Goal: Find specific page/section: Find specific page/section

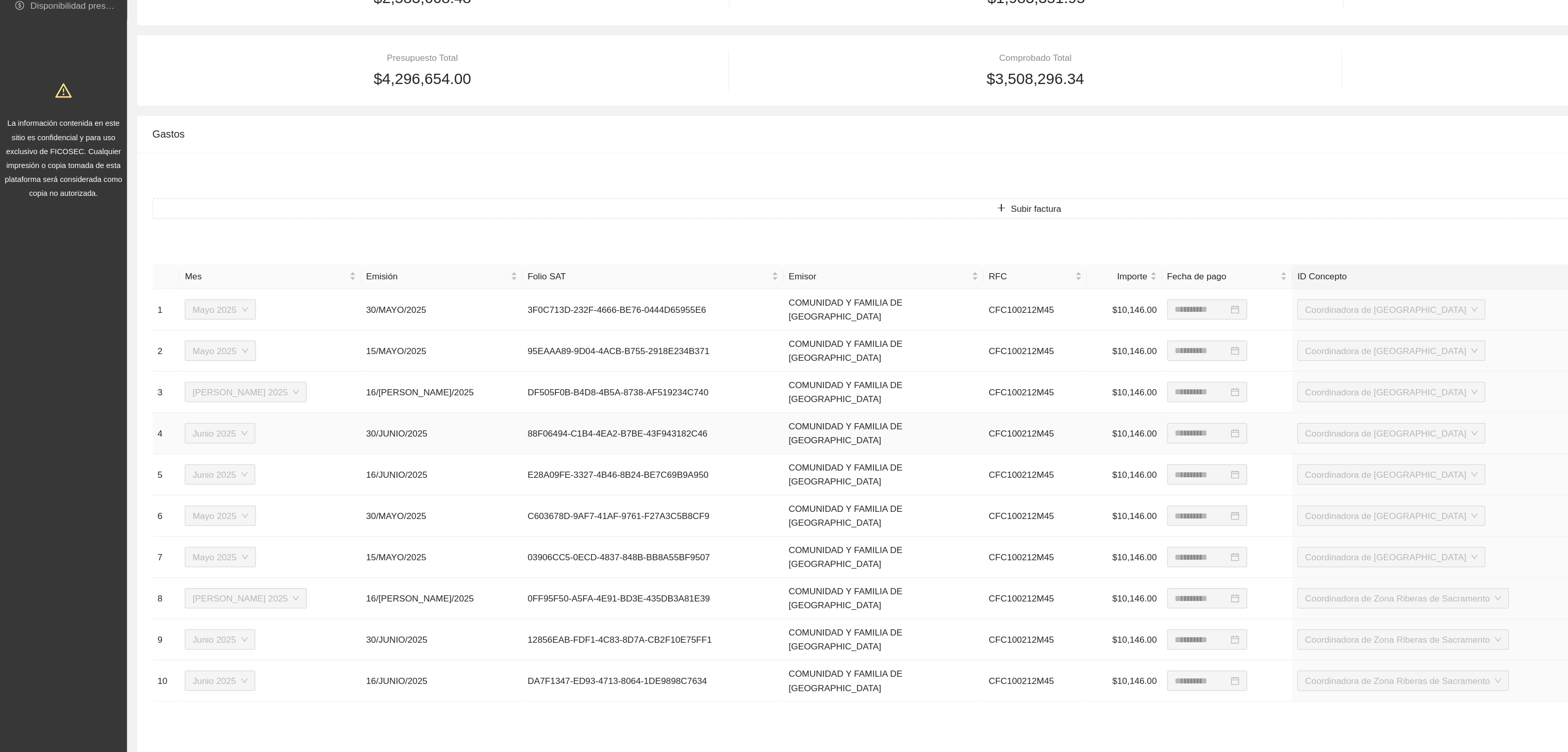
scroll to position [106, 0]
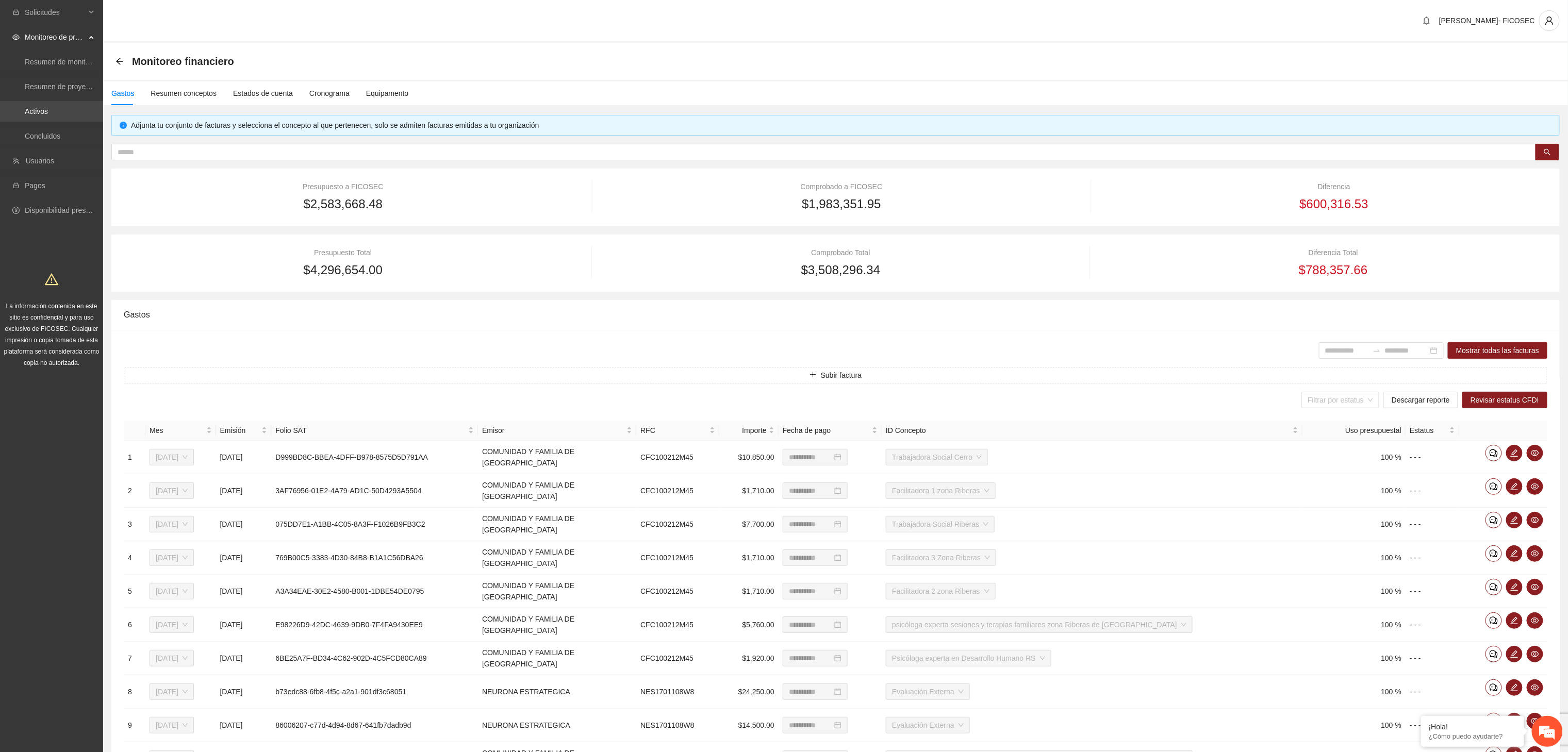
click at [40, 109] on link "Activos" at bounding box center [36, 111] width 23 height 8
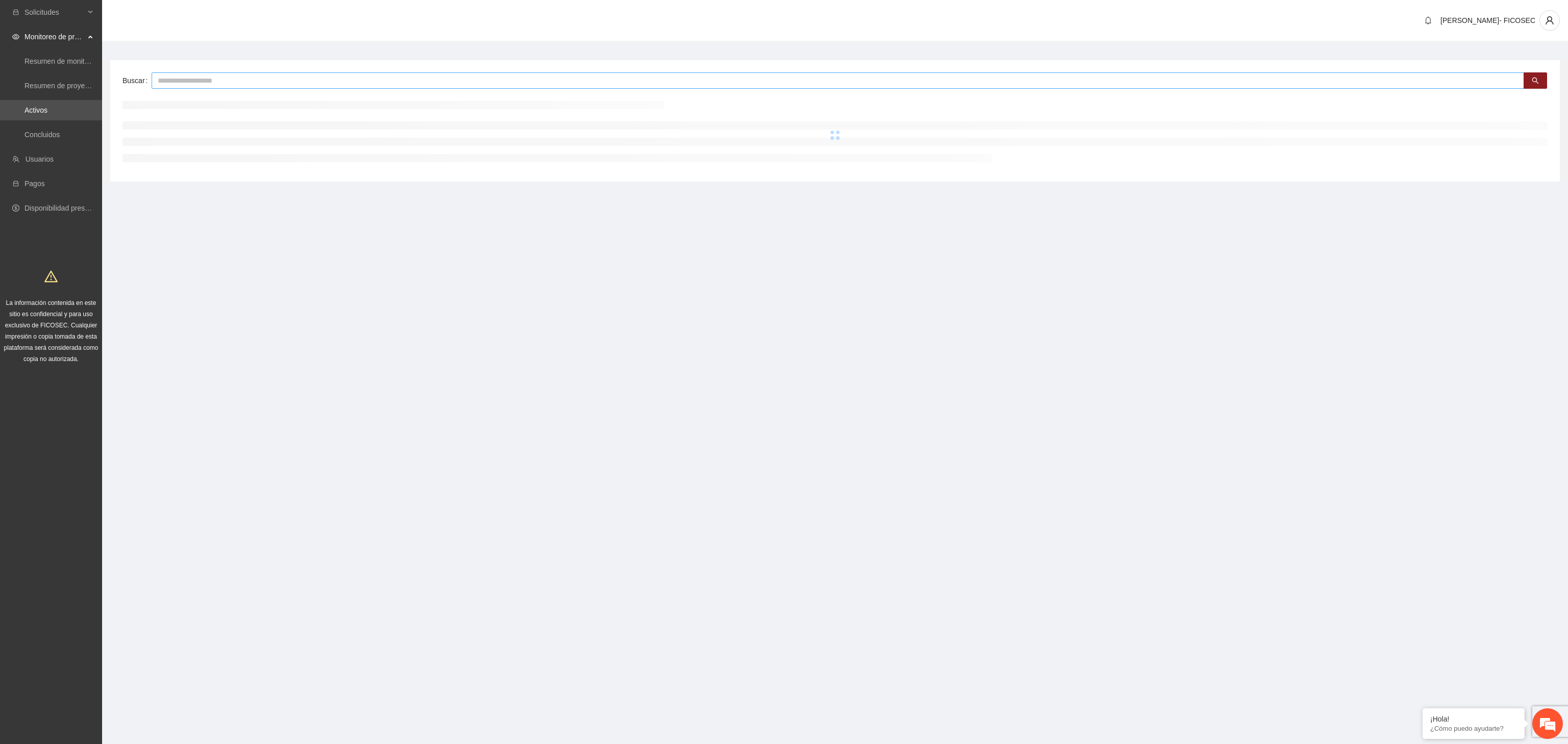
click at [313, 72] on input "text" at bounding box center [838, 80] width 1373 height 16
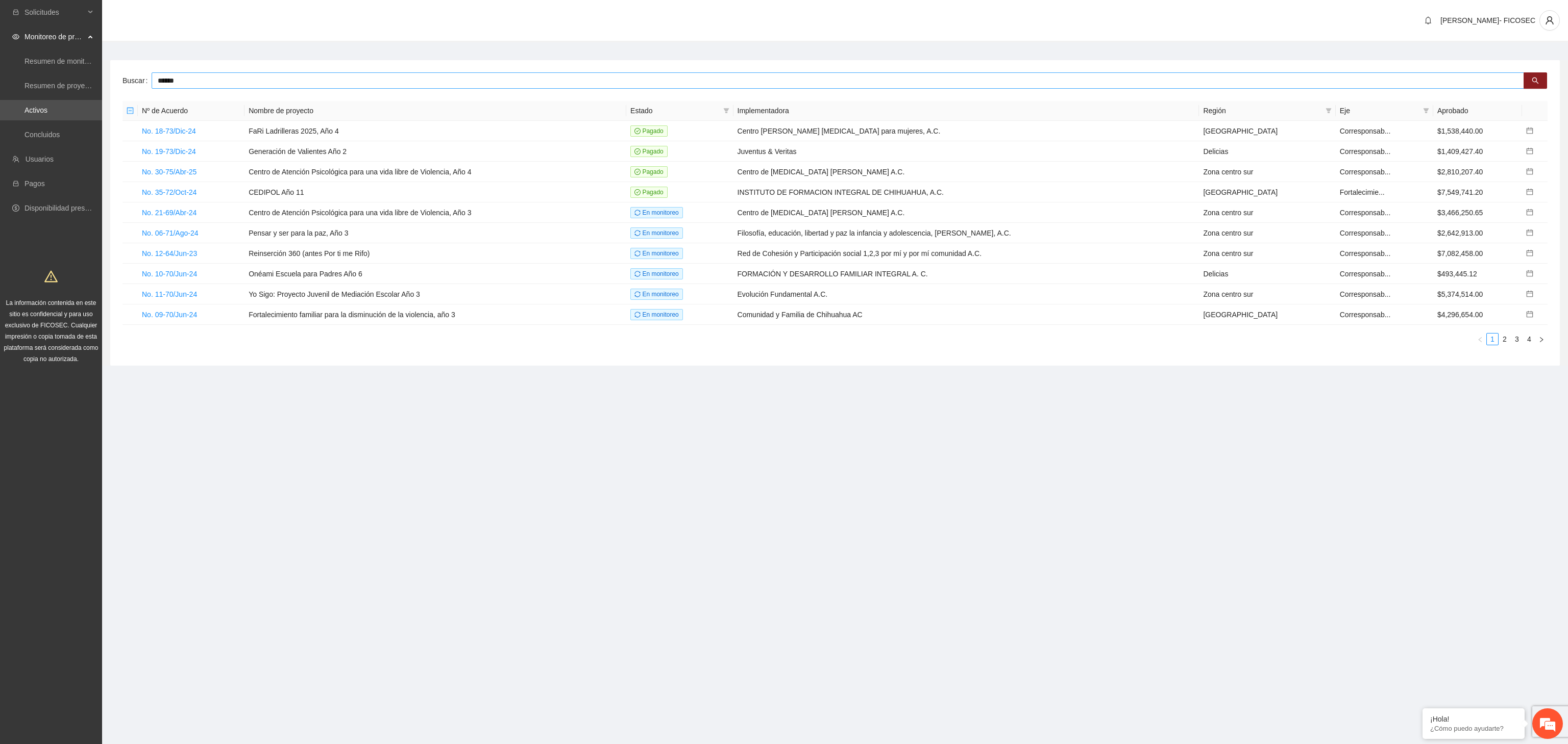
type input "******"
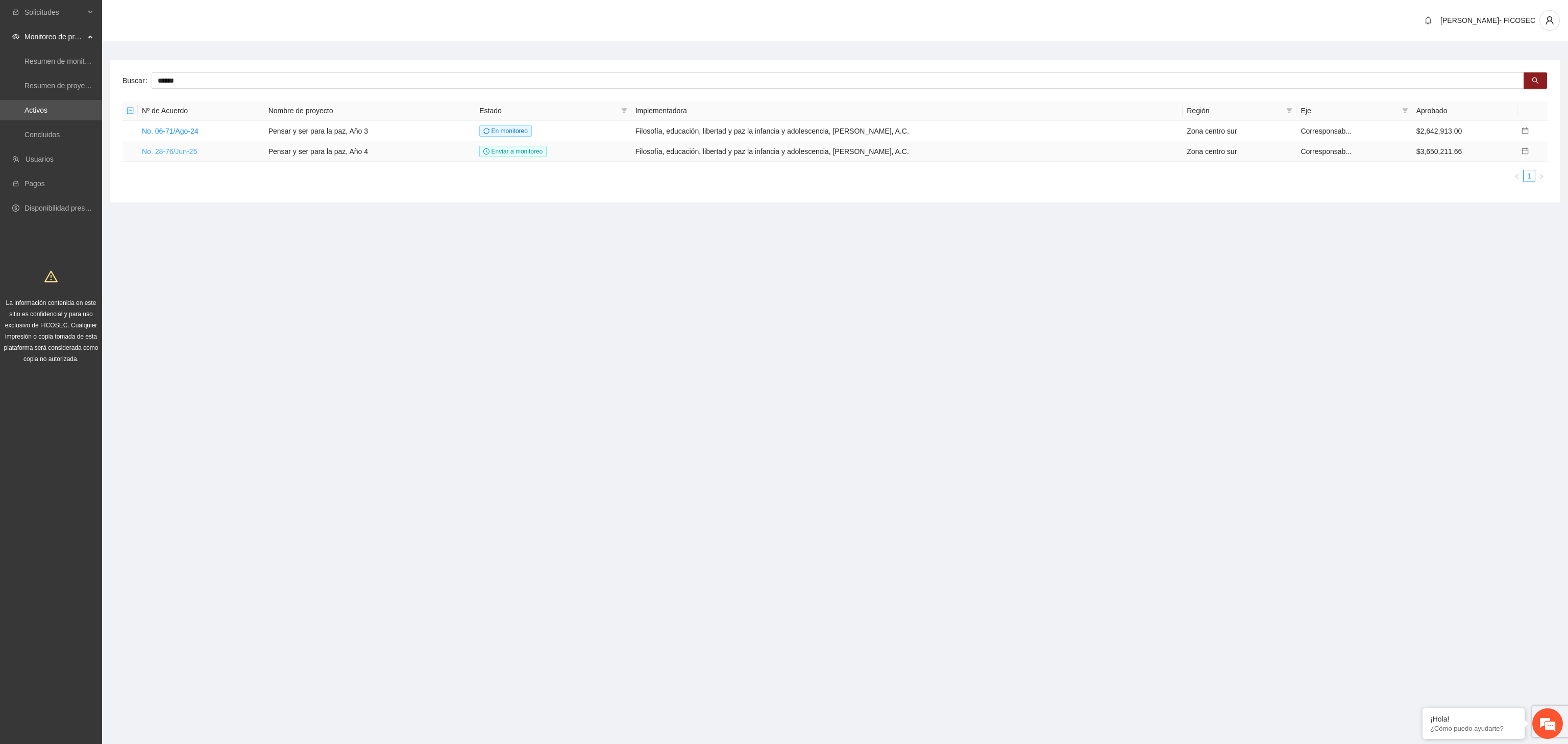
click at [166, 148] on link "No. 28-76/Jun-25" at bounding box center [169, 151] width 55 height 8
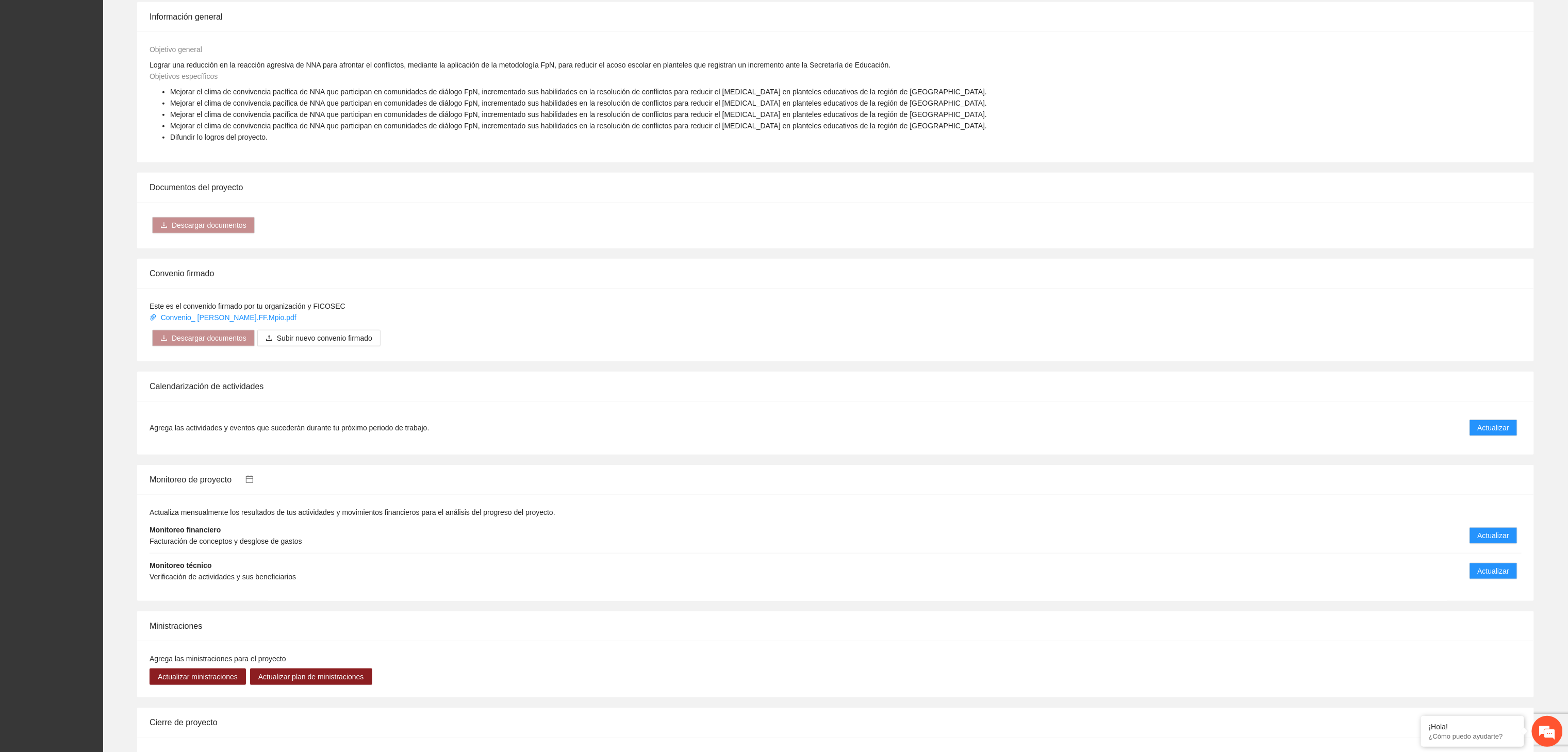
scroll to position [576, 0]
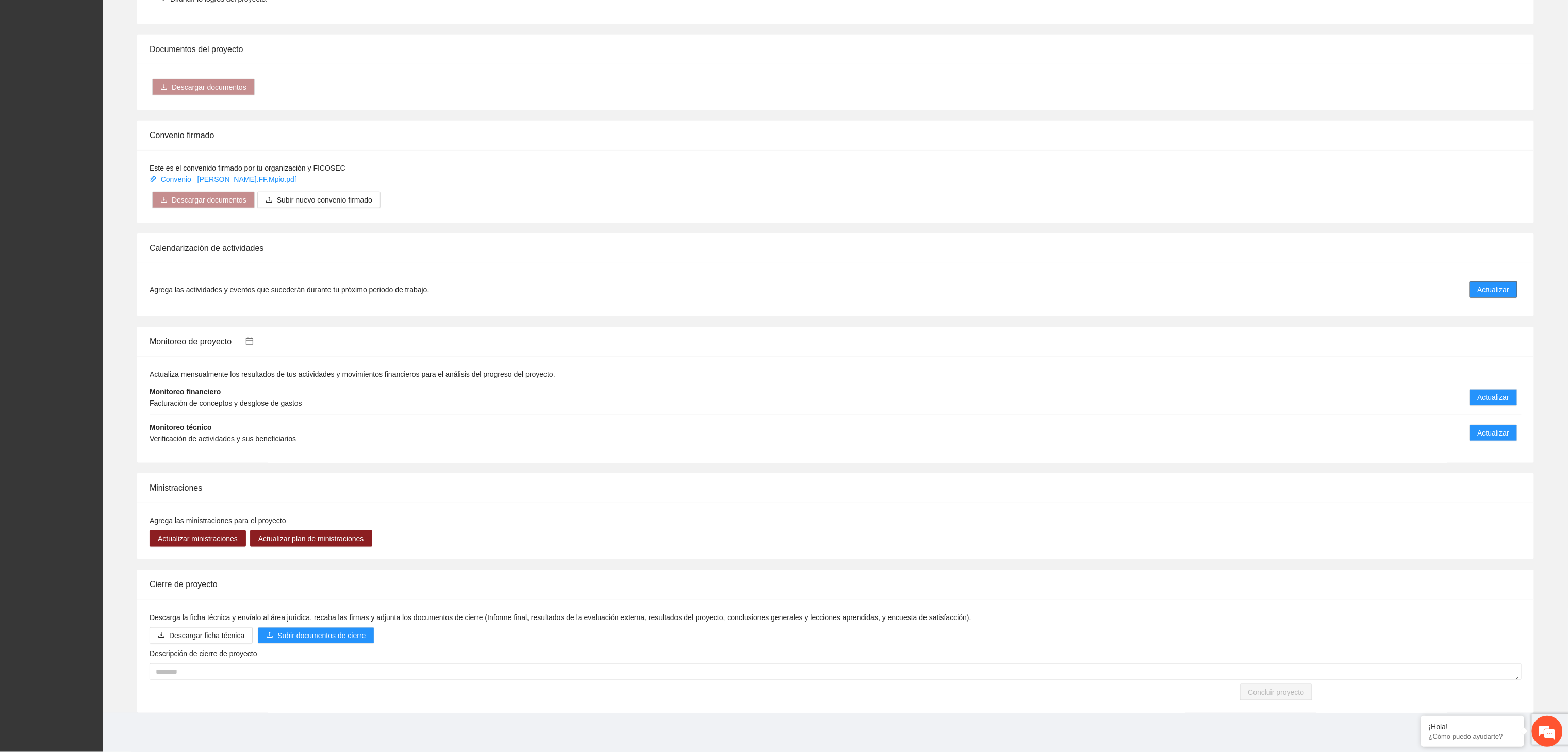
click at [1499, 289] on span "Actualizar" at bounding box center [1493, 290] width 31 height 11
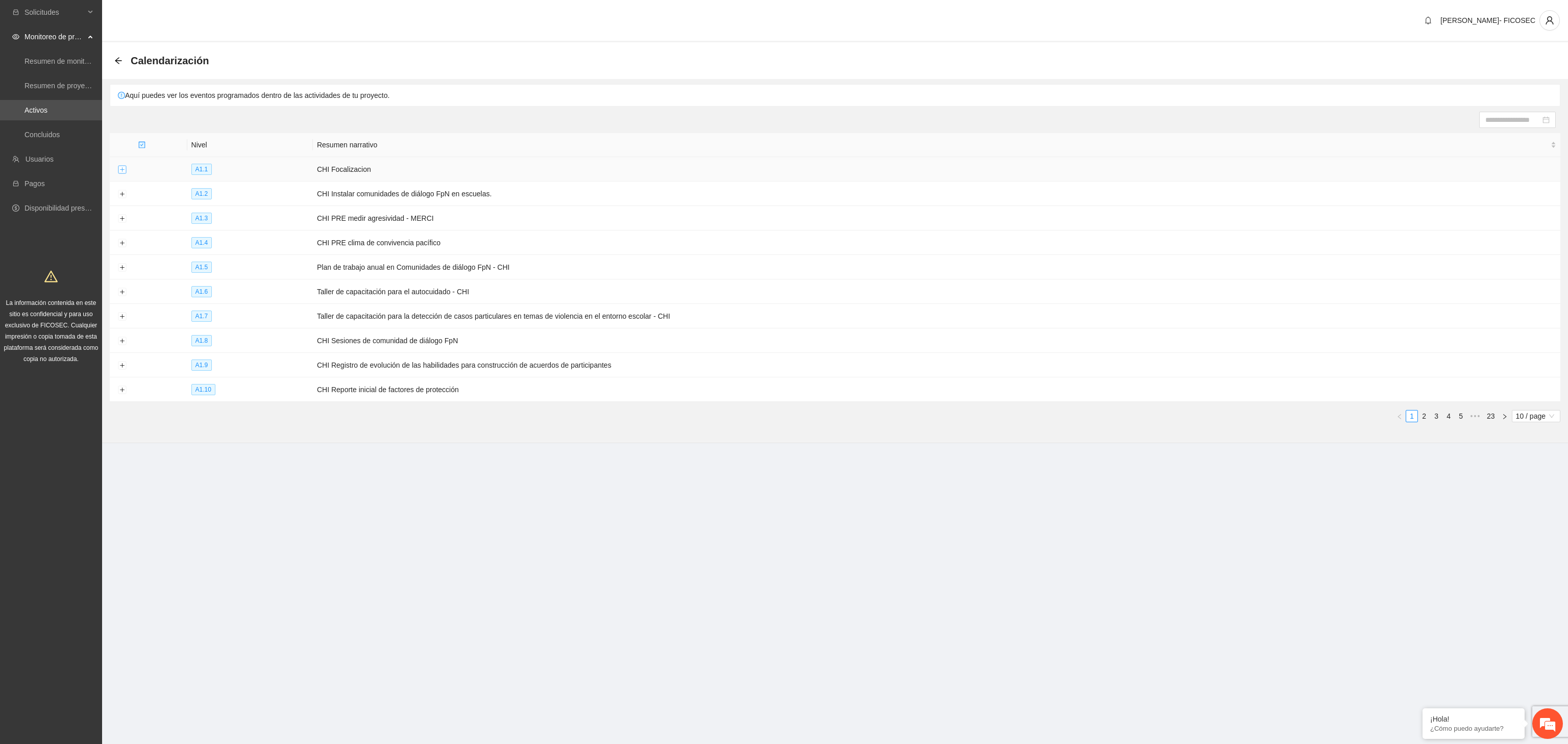
click at [122, 170] on button "Expand row" at bounding box center [122, 170] width 8 height 8
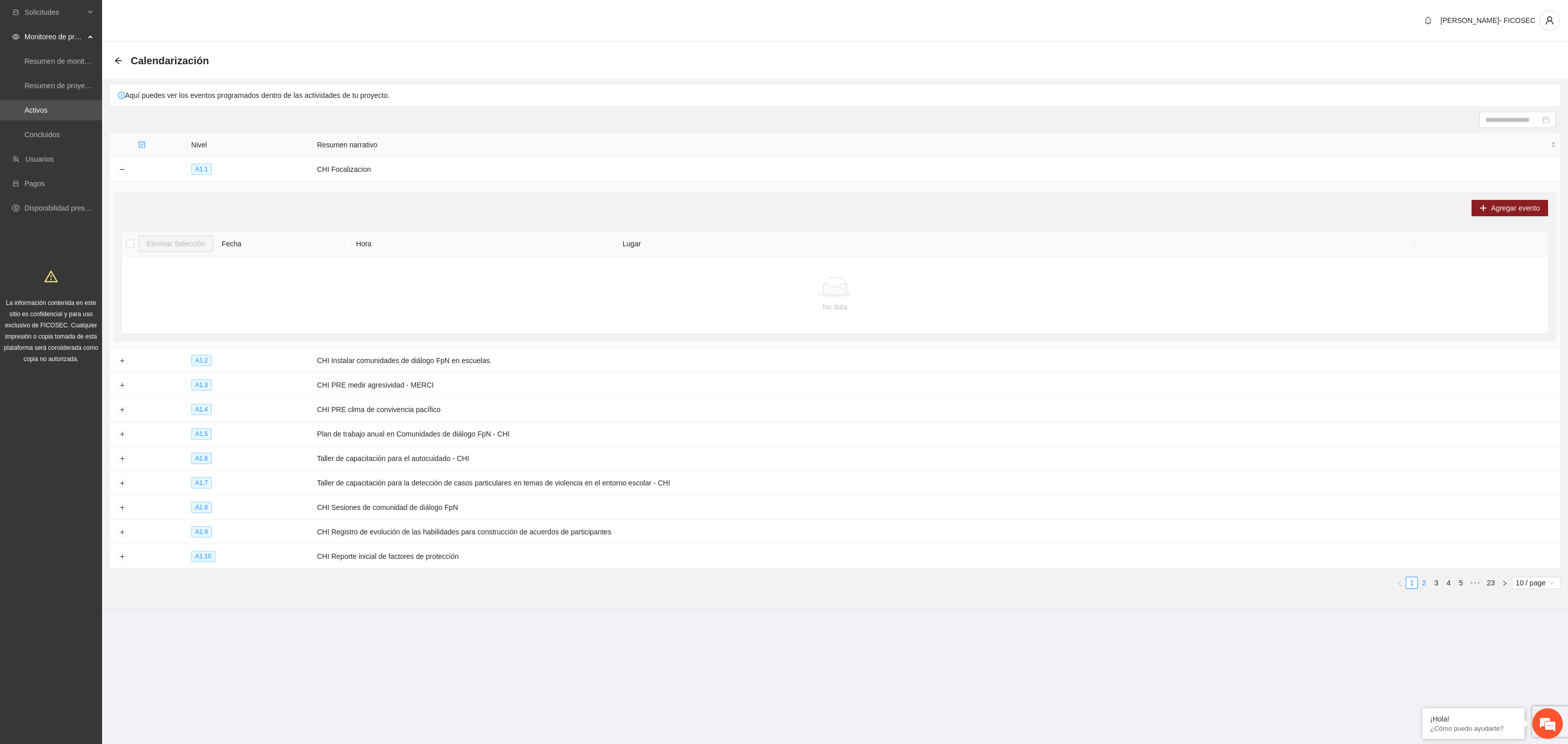
click at [1421, 589] on link "2" at bounding box center [1424, 583] width 11 height 11
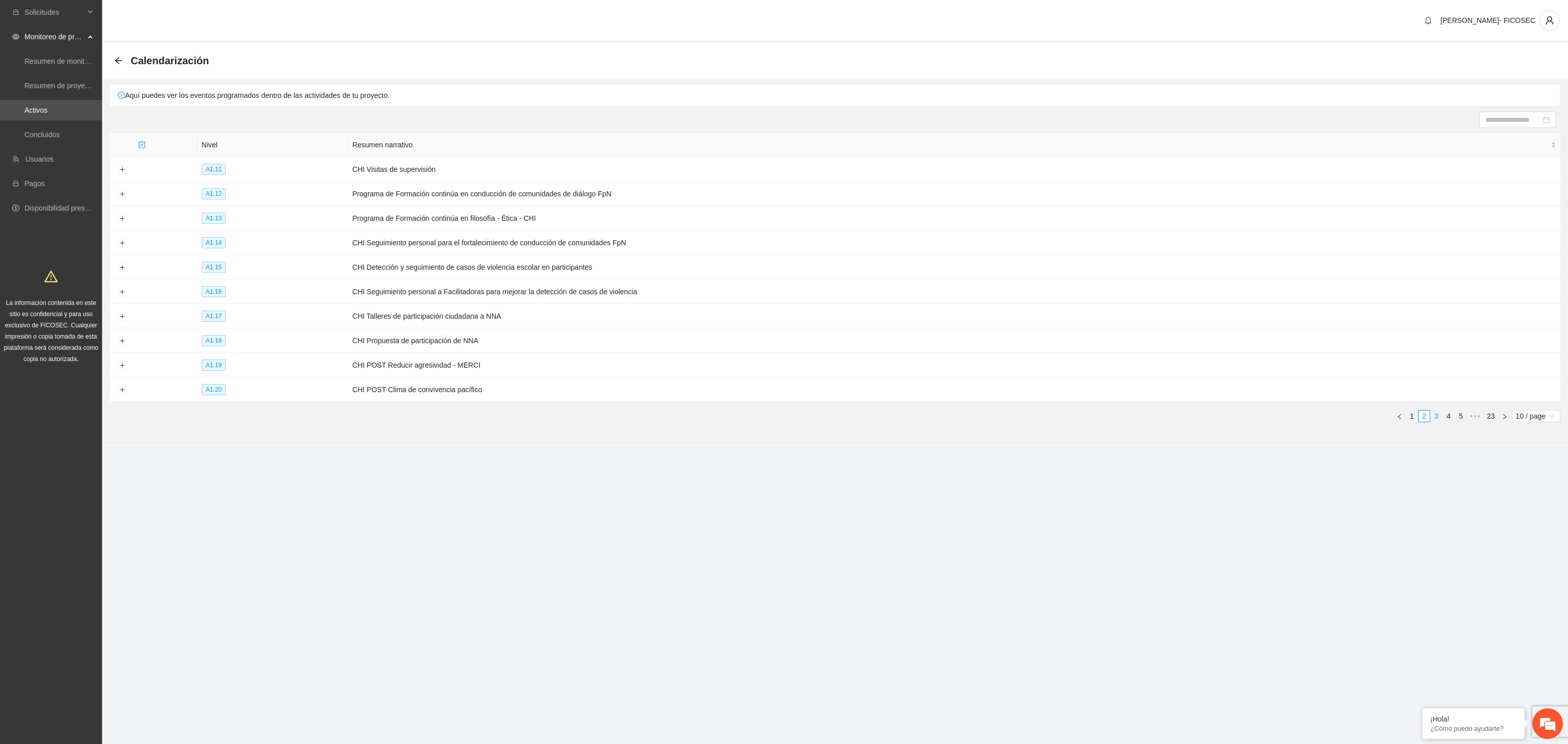
click at [1435, 422] on link "3" at bounding box center [1436, 416] width 11 height 11
click at [114, 243] on td at bounding box center [122, 243] width 24 height 24
click at [125, 248] on button "Expand row" at bounding box center [122, 243] width 8 height 8
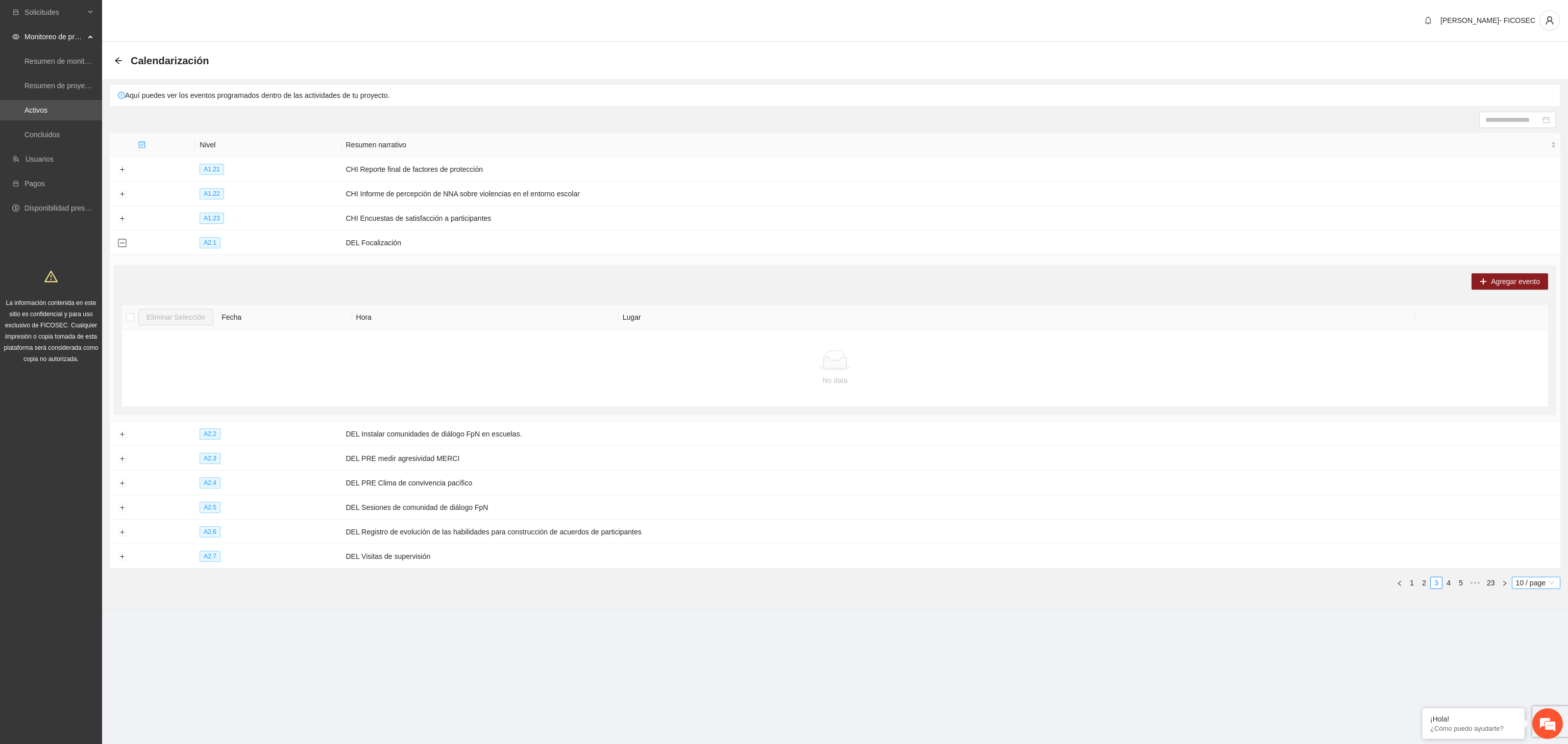
click at [1522, 585] on span "10 / page" at bounding box center [1536, 583] width 40 height 11
click at [1538, 656] on div "100 / page" at bounding box center [1536, 650] width 37 height 11
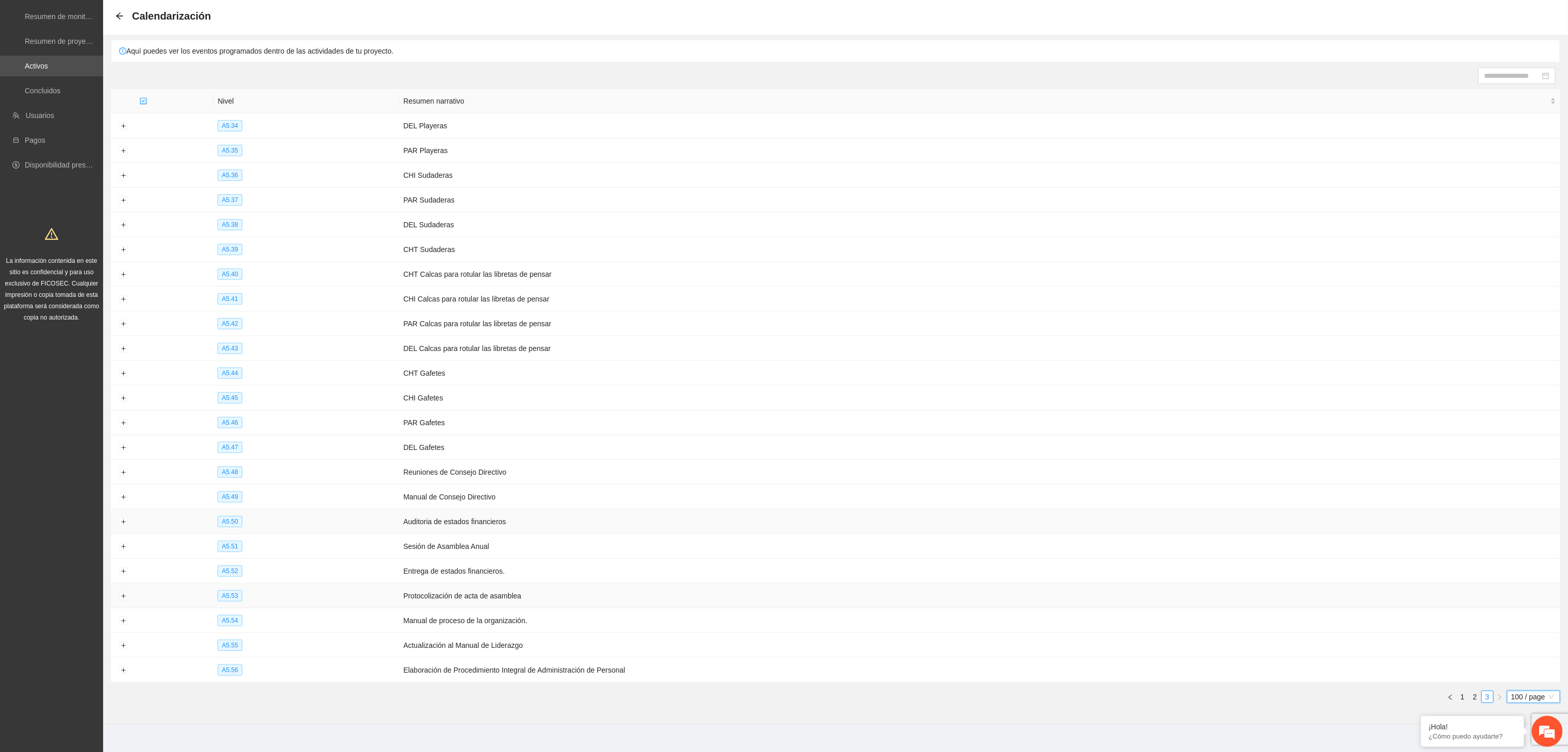
scroll to position [69, 0]
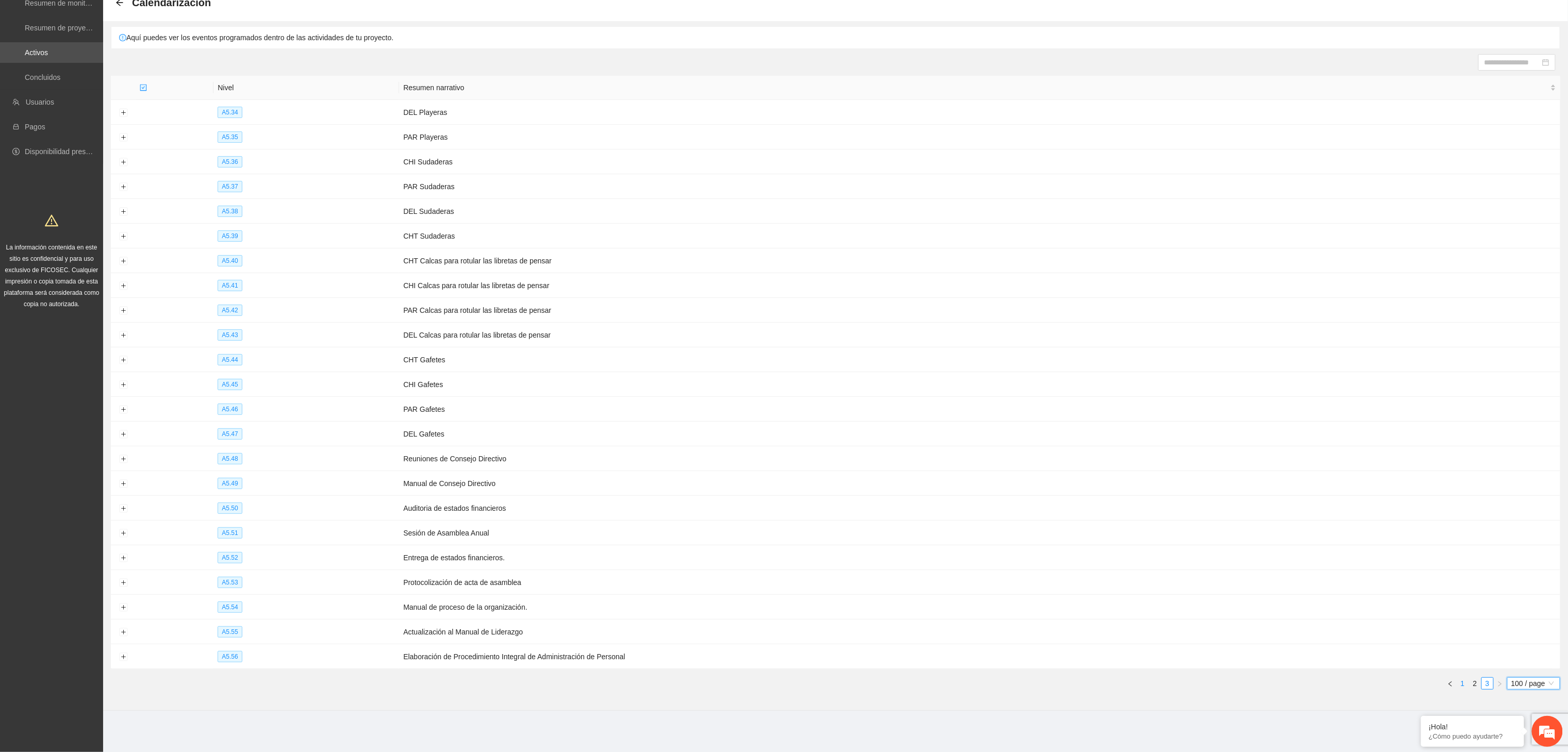
click at [1460, 679] on link "1" at bounding box center [1463, 684] width 11 height 11
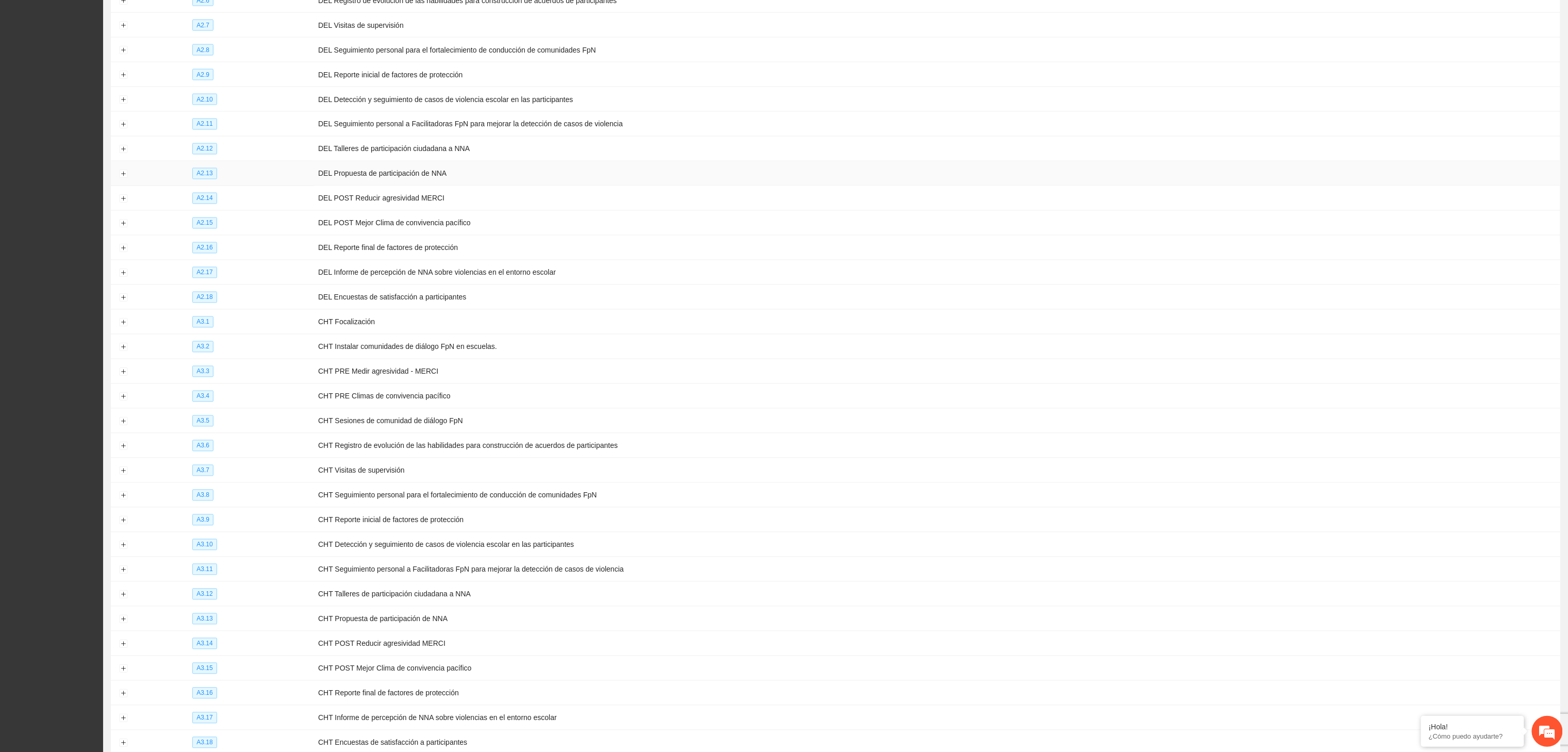
scroll to position [1203, 0]
click at [120, 324] on button "Expand row" at bounding box center [123, 320] width 8 height 8
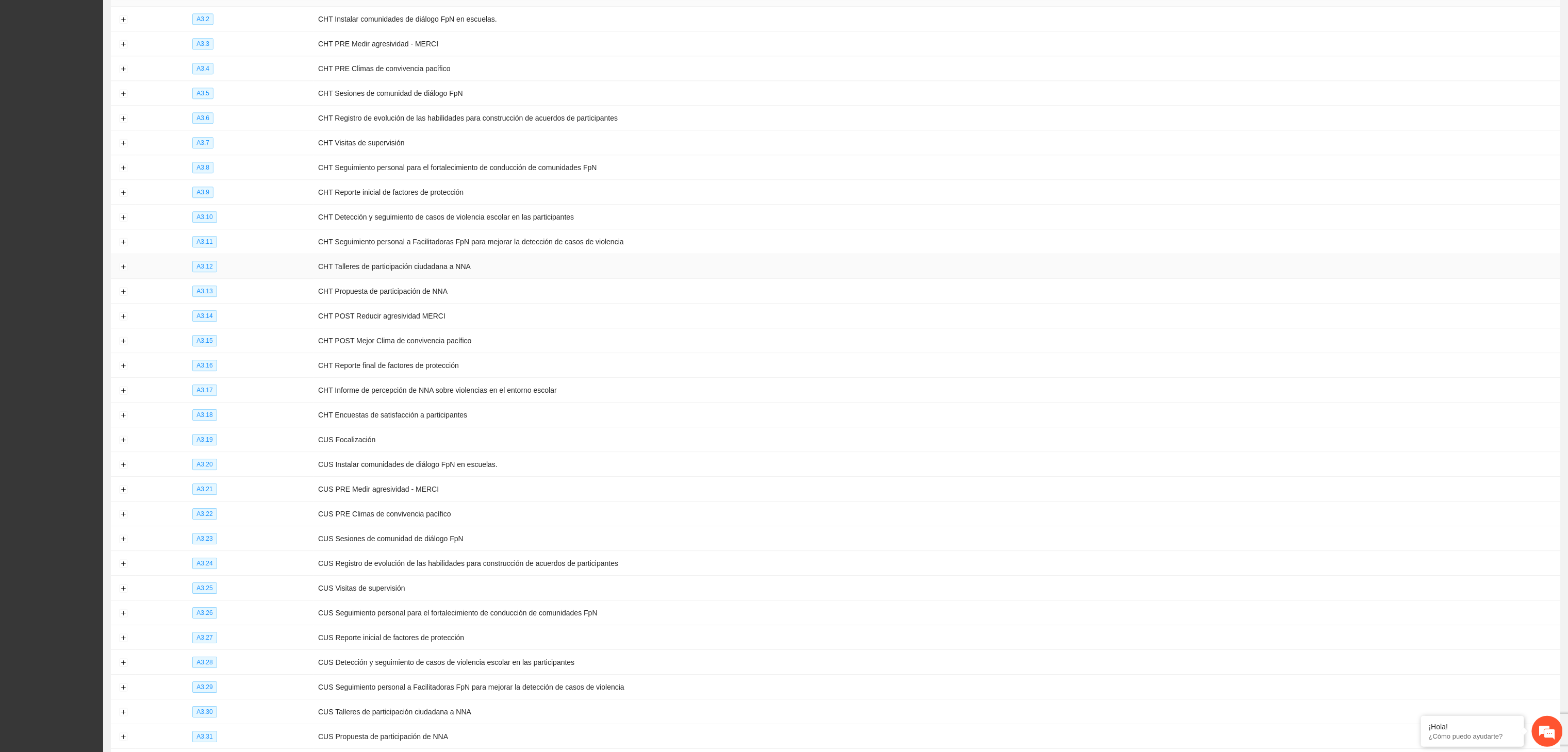
scroll to position [1925, 0]
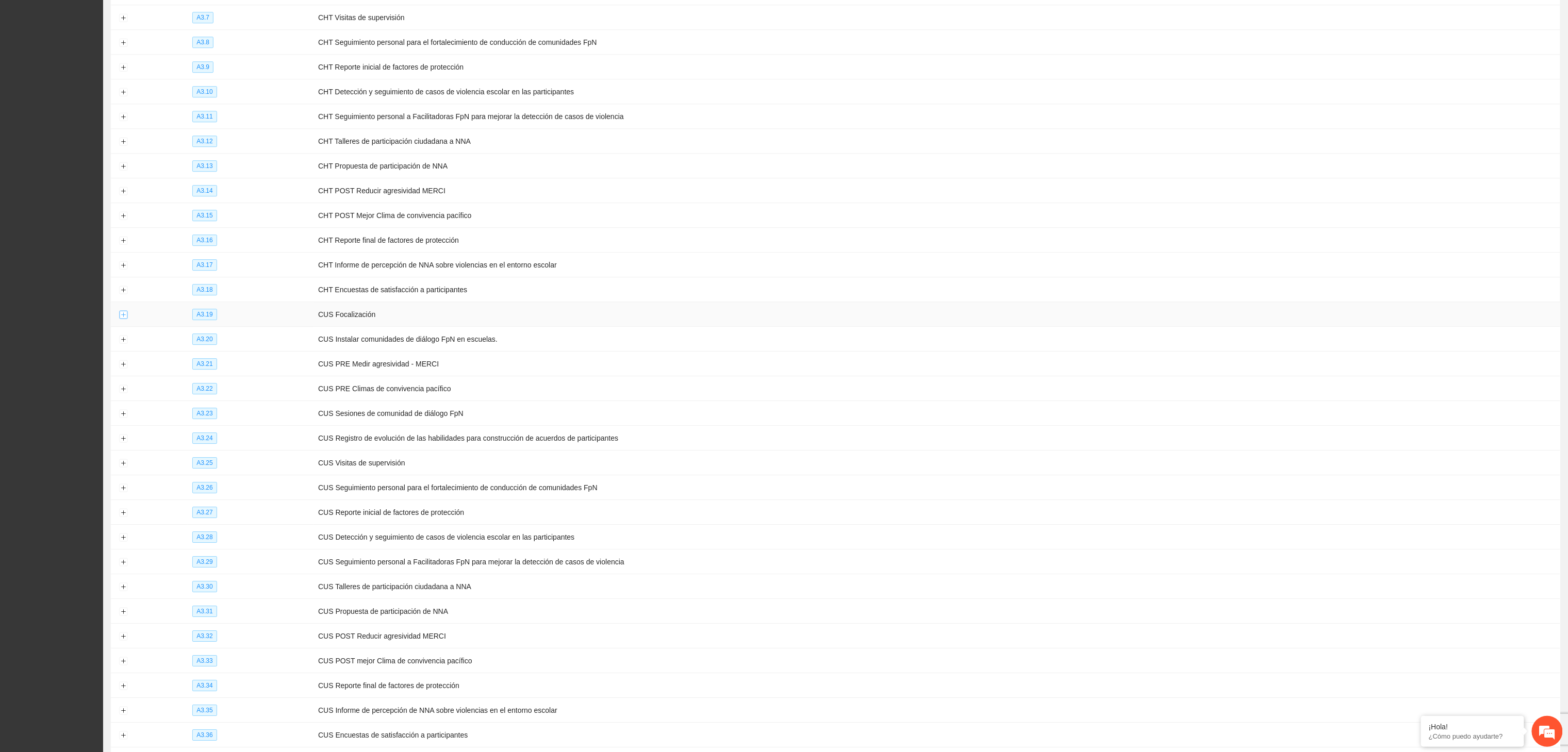
click at [124, 319] on button "Expand row" at bounding box center [123, 315] width 8 height 8
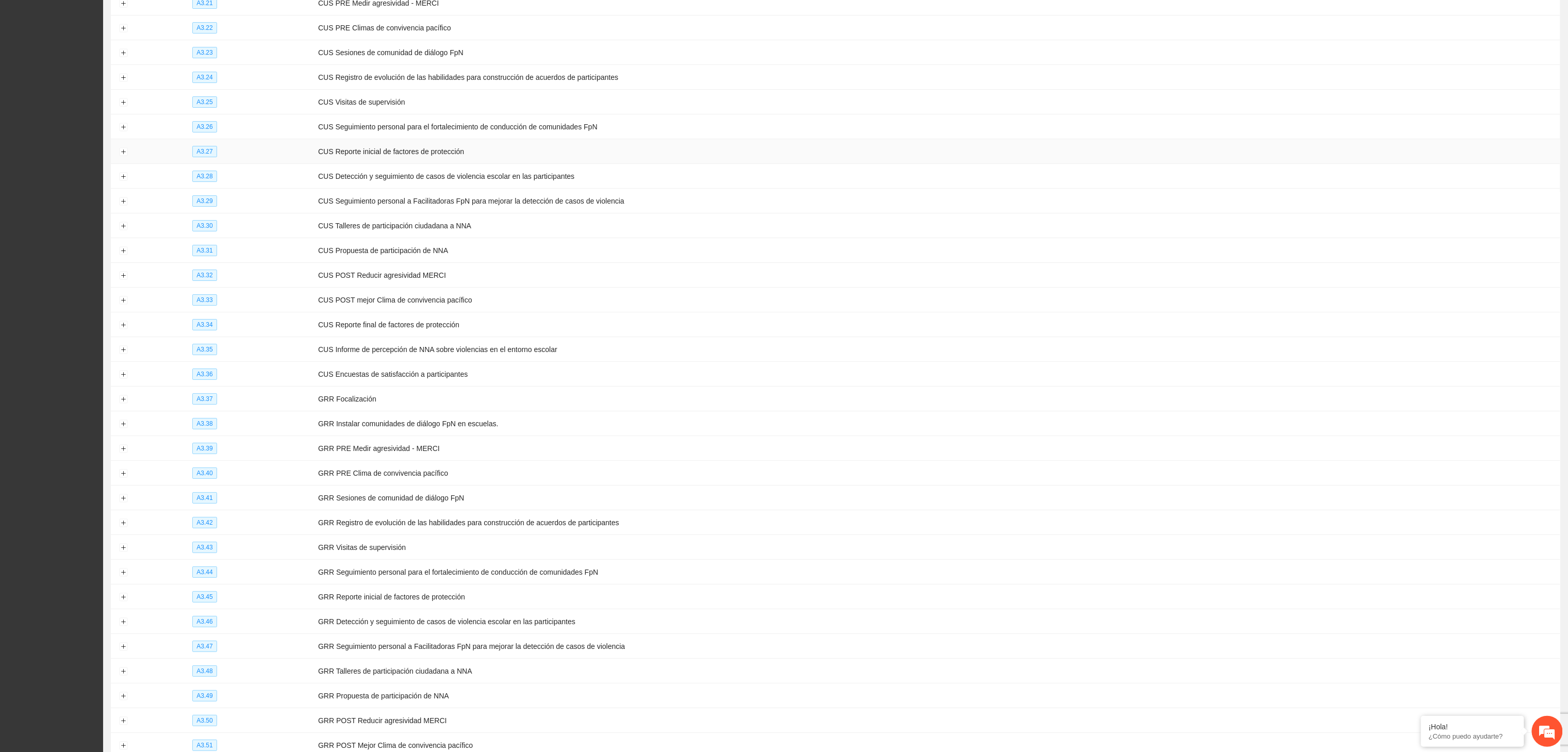
scroll to position [2441, 0]
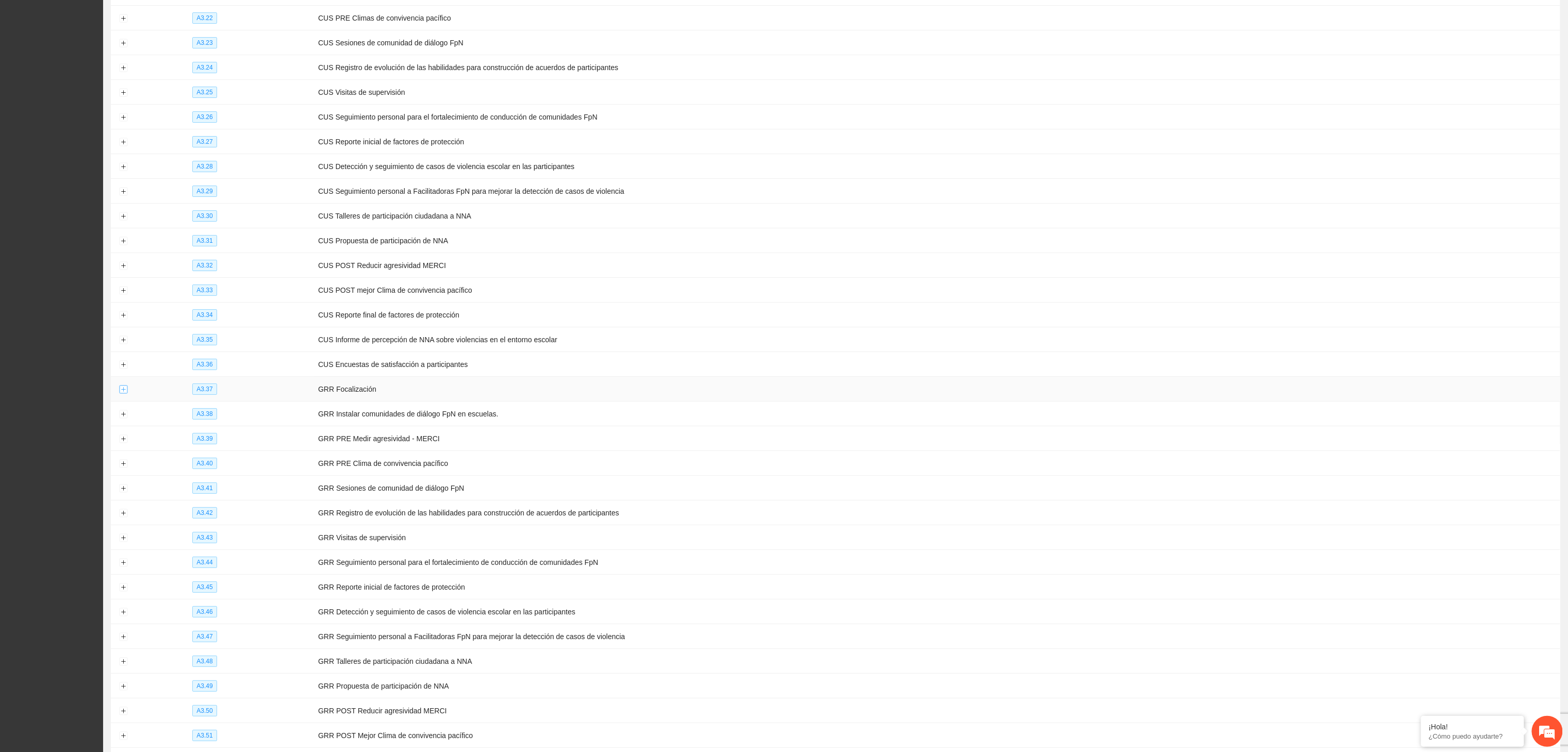
click at [119, 394] on button "Expand row" at bounding box center [123, 389] width 8 height 8
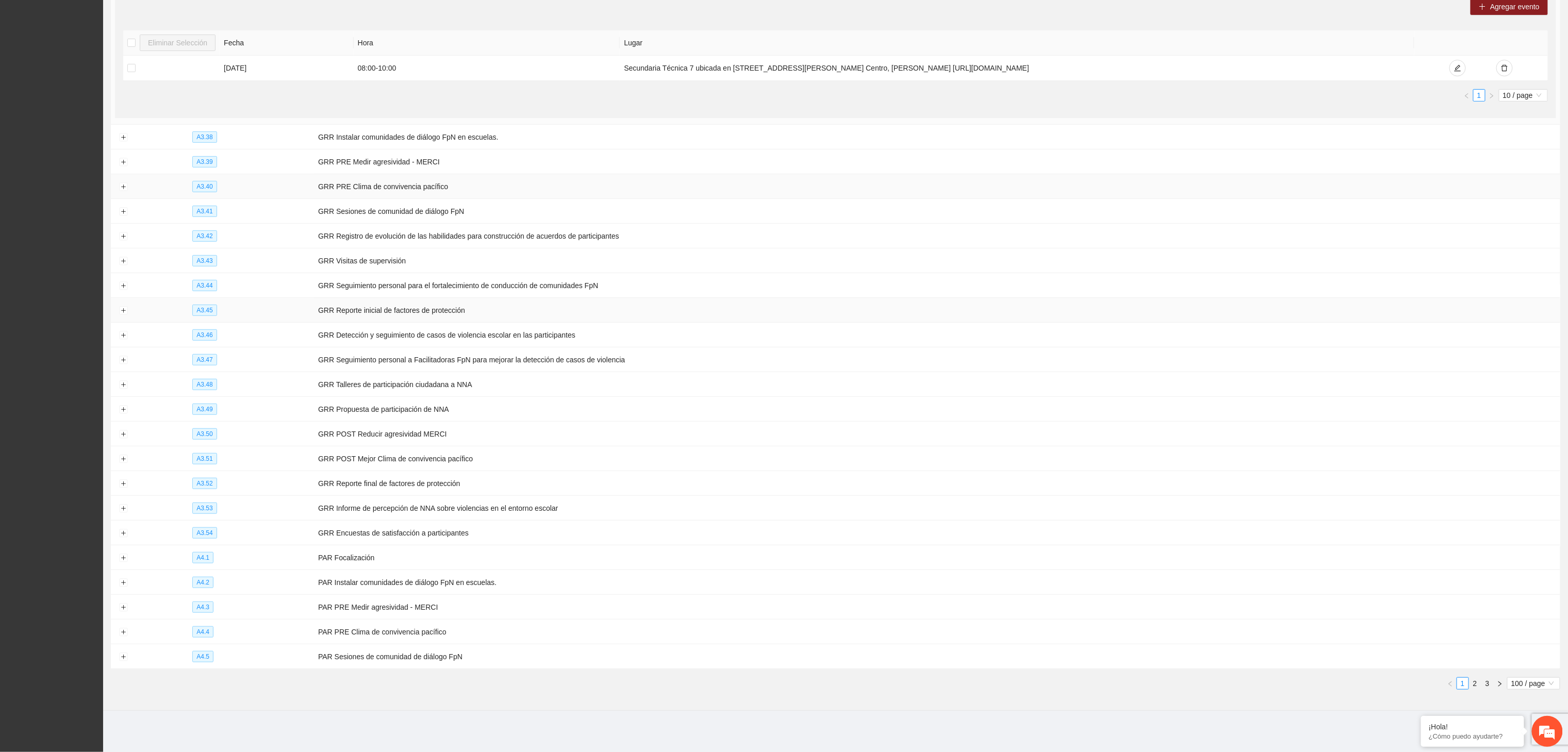
scroll to position [2911, 0]
click at [124, 555] on button "Expand row" at bounding box center [123, 558] width 8 height 8
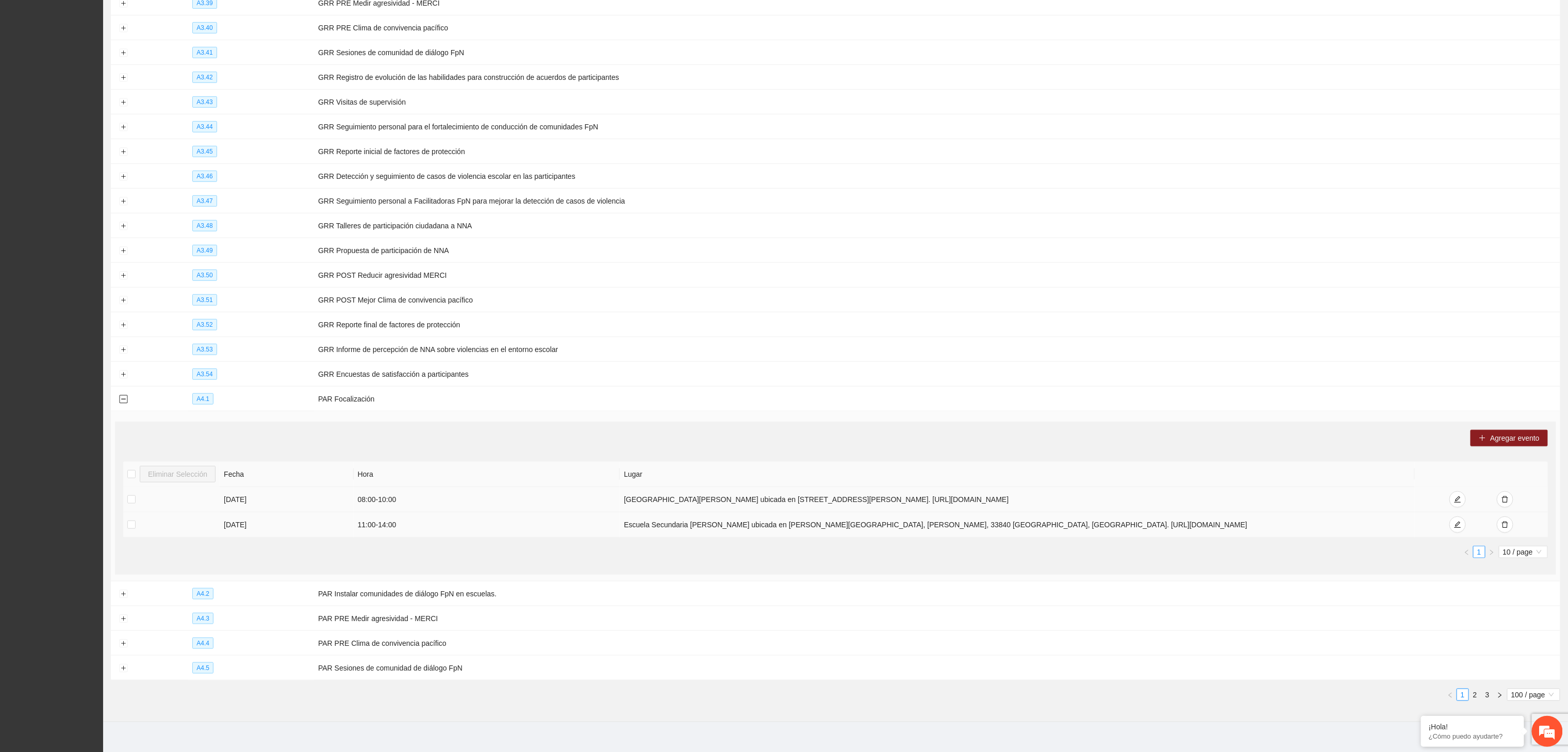
scroll to position [3083, 0]
